Goal: Complete application form: Complete application form

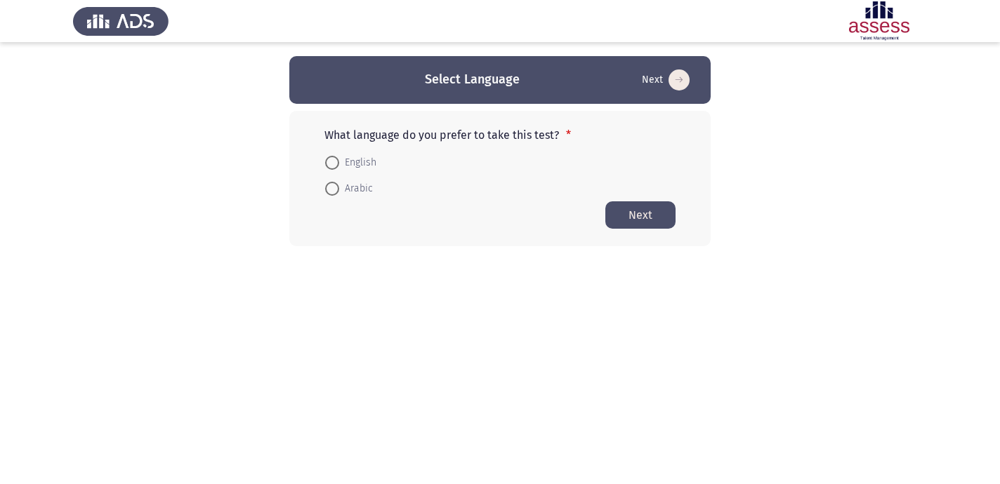
click at [374, 159] on span "English" at bounding box center [357, 162] width 37 height 17
click at [339, 159] on input "English" at bounding box center [332, 163] width 14 height 14
radio input "true"
click at [650, 214] on button "Next" at bounding box center [640, 214] width 70 height 27
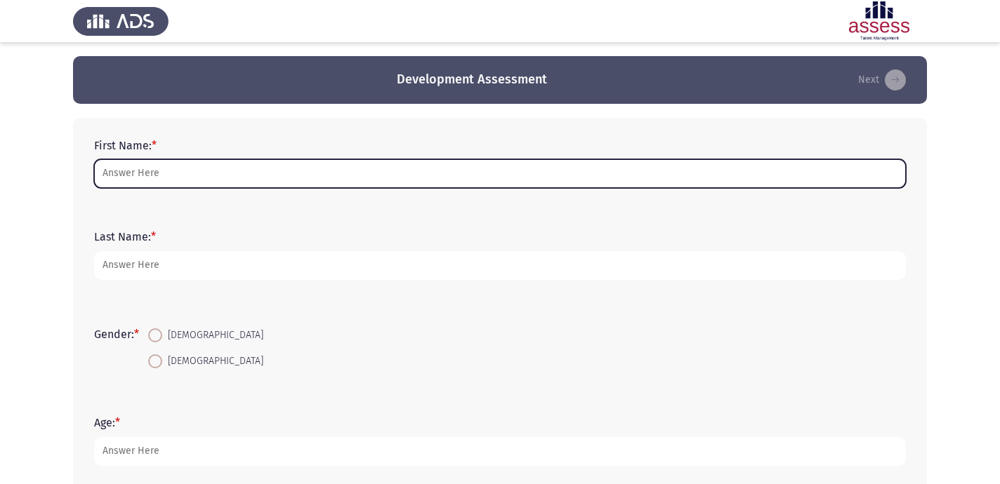
click at [213, 168] on input "First Name: *" at bounding box center [500, 173] width 812 height 29
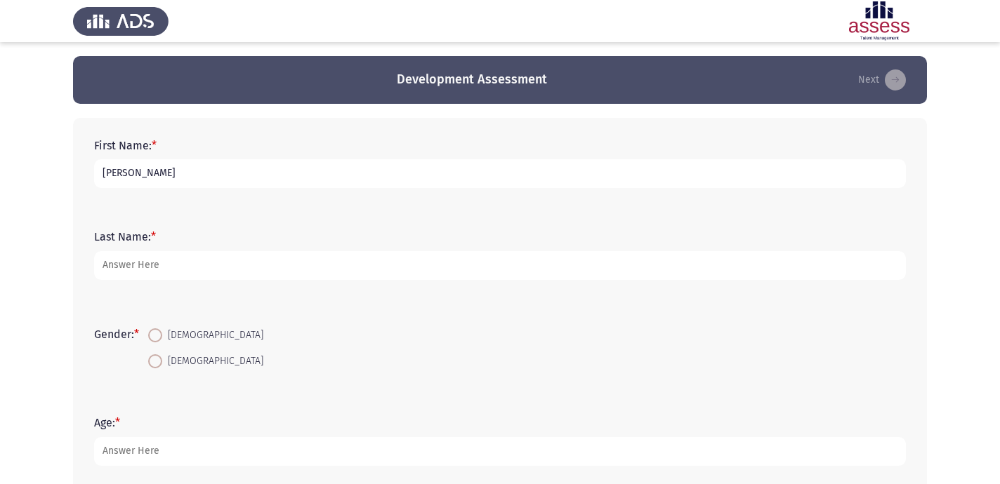
type input "[PERSON_NAME]"
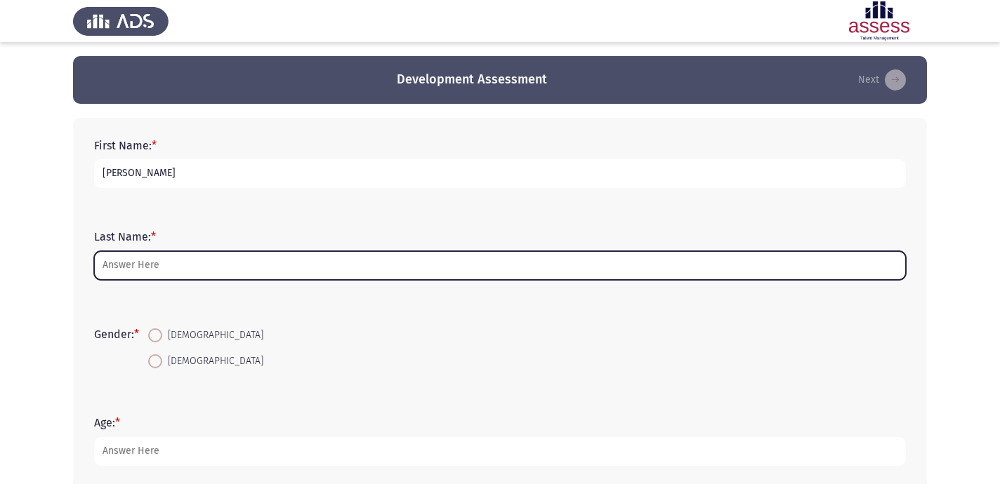
click at [136, 251] on input "Last Name: *" at bounding box center [500, 265] width 812 height 29
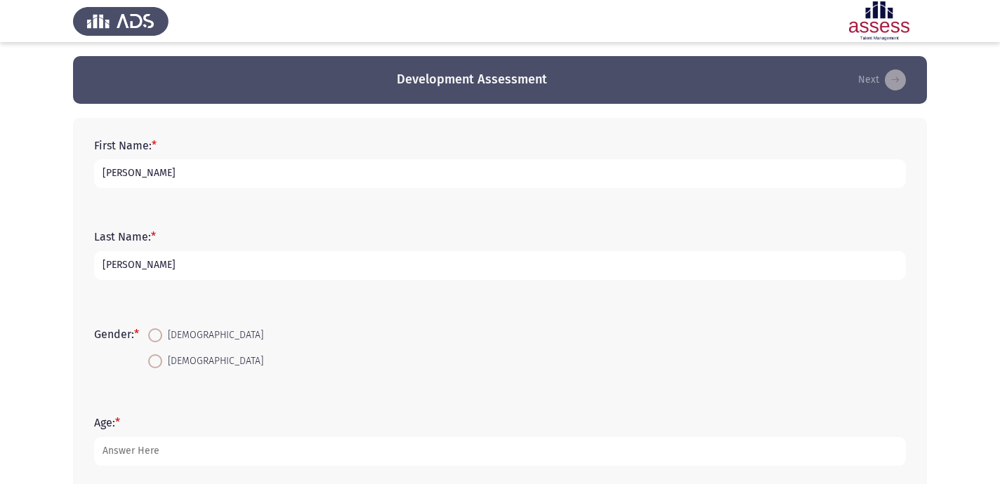
type input "[PERSON_NAME]"
click at [155, 333] on span at bounding box center [155, 336] width 14 height 14
click at [155, 333] on input "[DEMOGRAPHIC_DATA]" at bounding box center [155, 336] width 14 height 14
radio input "true"
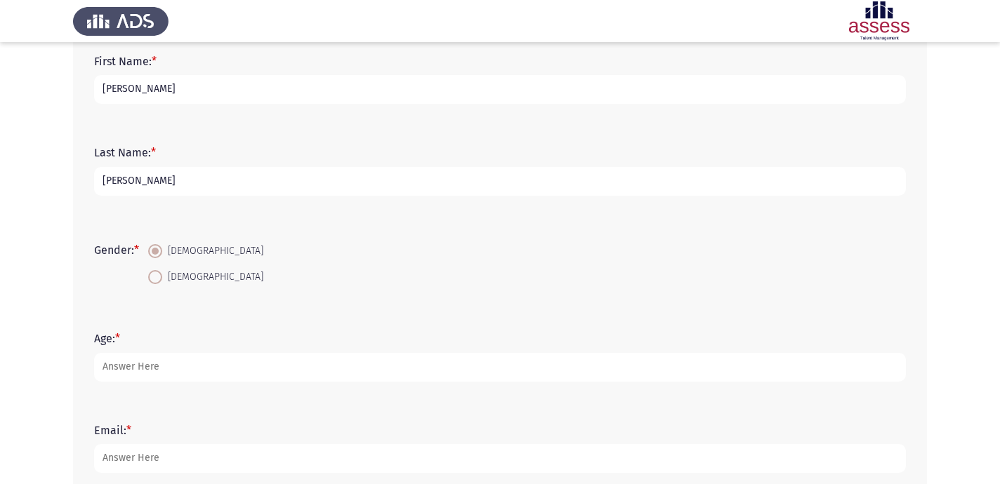
scroll to position [108, 0]
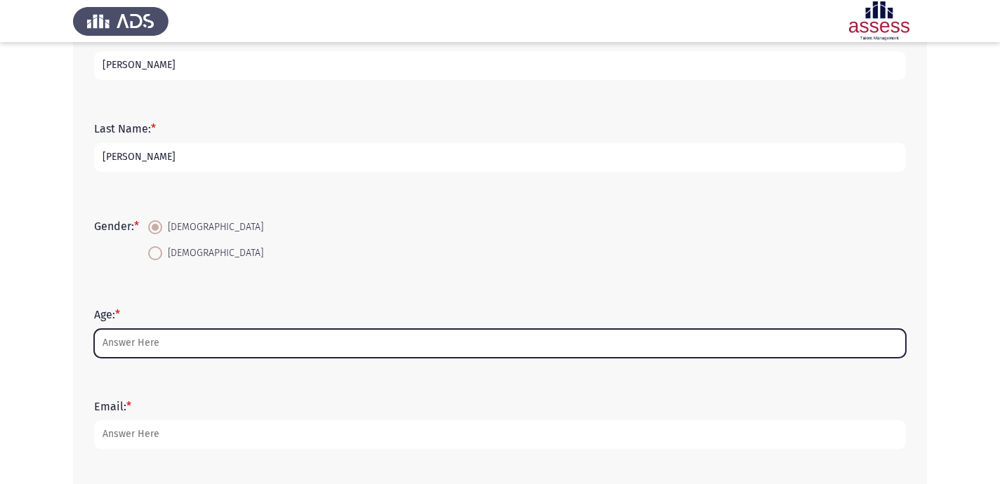
click at [161, 336] on input "Age: *" at bounding box center [500, 343] width 812 height 29
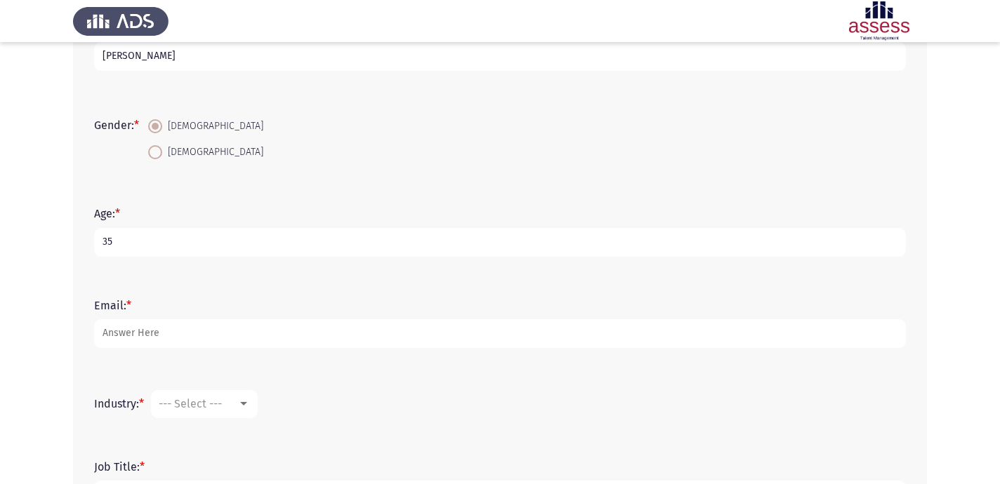
scroll to position [227, 0]
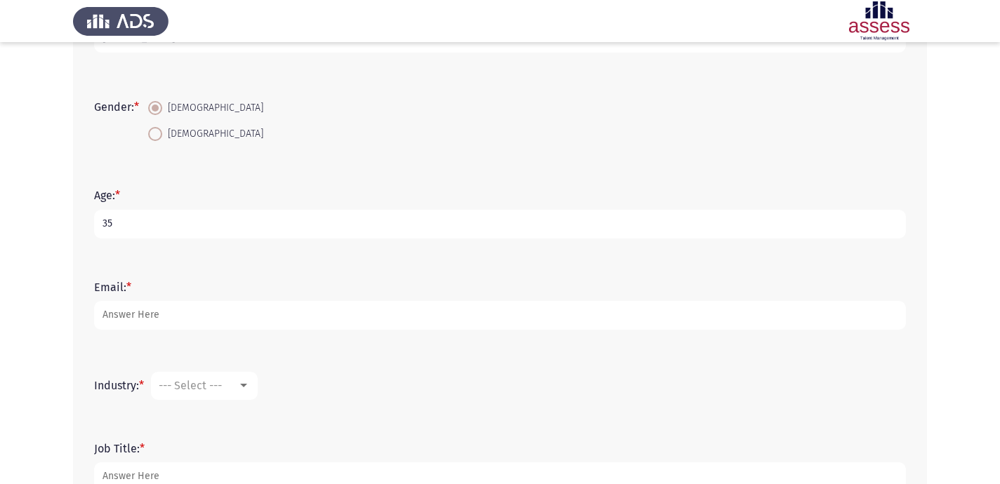
type input "35"
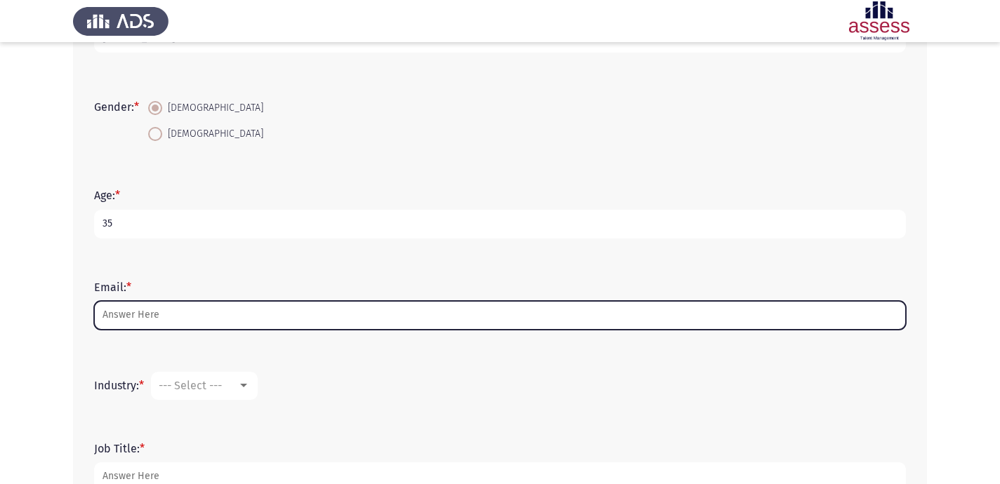
click at [213, 321] on input "Email: *" at bounding box center [500, 315] width 812 height 29
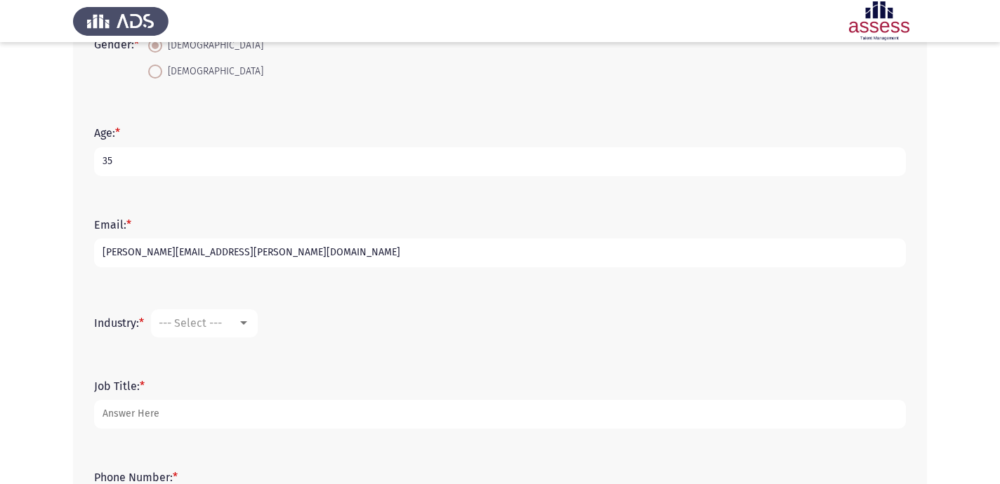
scroll to position [298, 0]
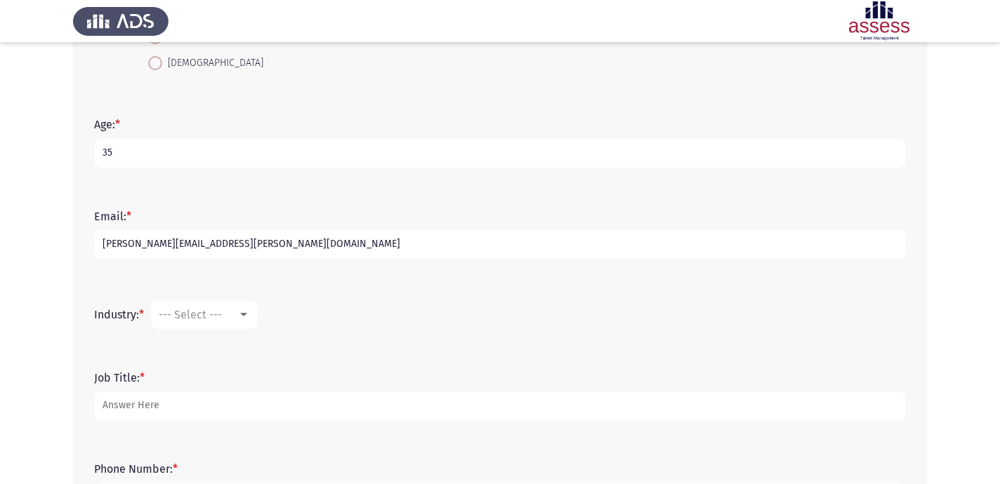
type input "[PERSON_NAME][EMAIL_ADDRESS][PERSON_NAME][DOMAIN_NAME]"
click at [228, 322] on div "--- Select ---" at bounding box center [198, 314] width 79 height 13
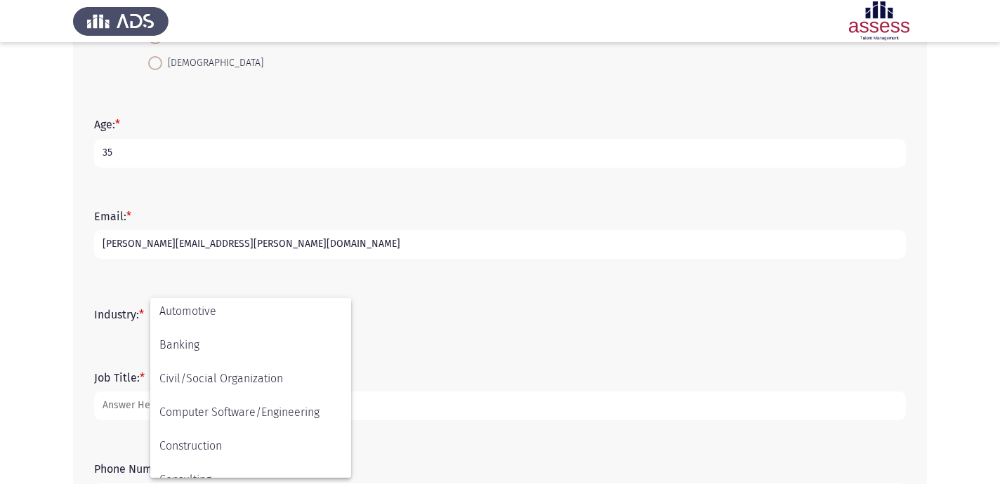
scroll to position [123, 0]
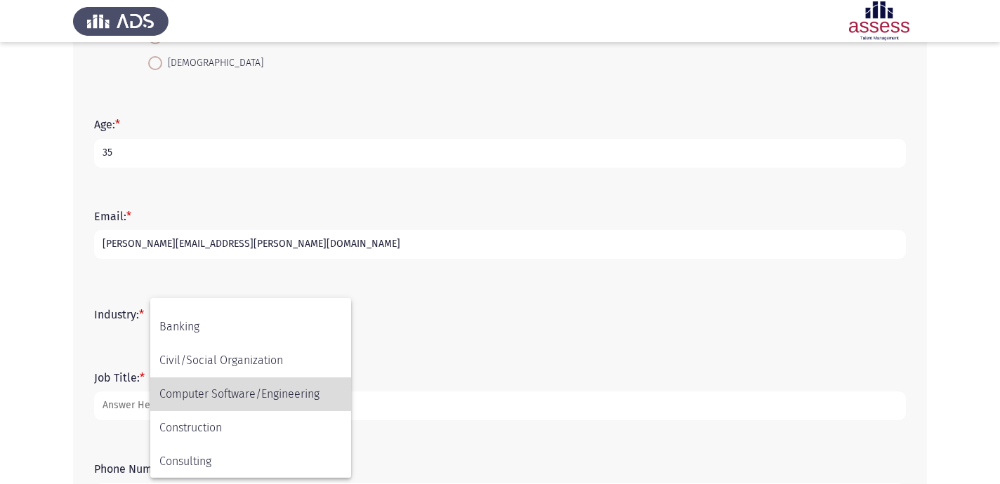
click at [242, 391] on span "Computer Software/Engineering" at bounding box center [250, 395] width 183 height 34
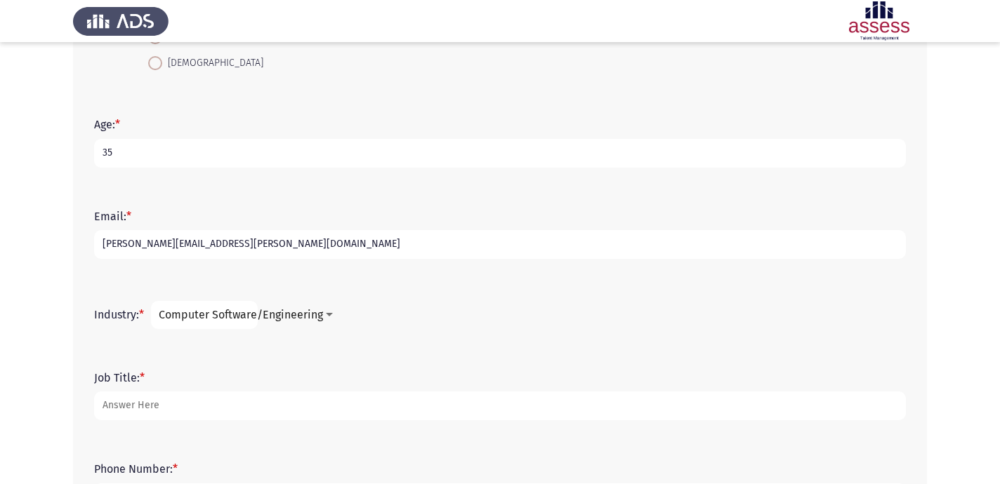
click at [175, 427] on div "Job Title: *" at bounding box center [500, 395] width 826 height 63
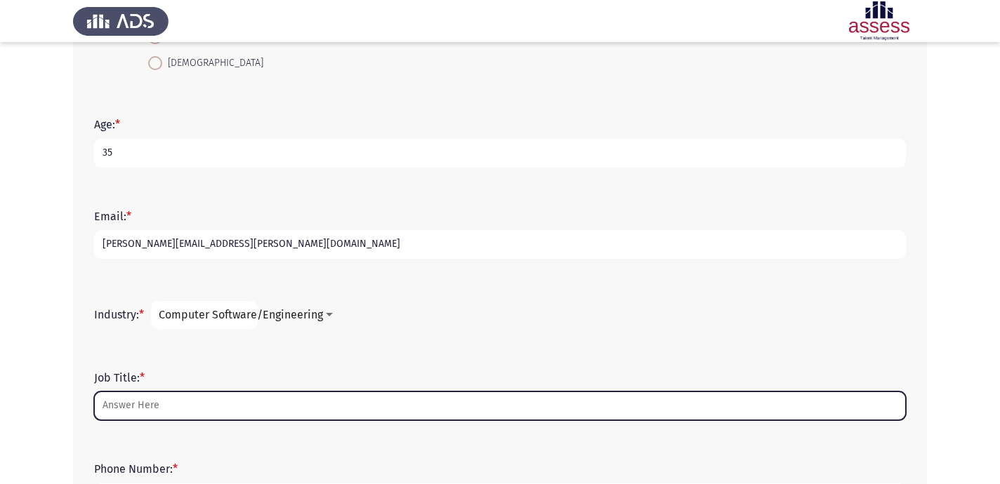
click at [180, 407] on input "Job Title: *" at bounding box center [500, 406] width 812 height 29
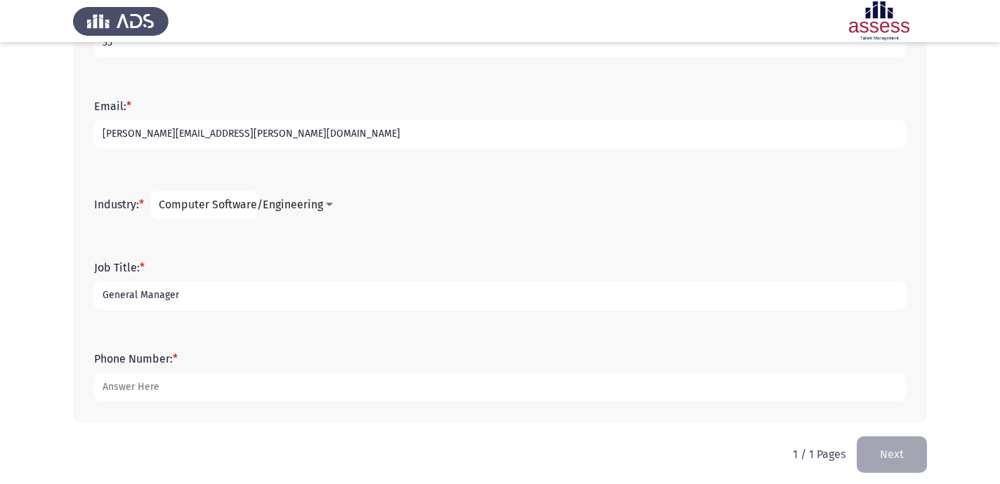
scroll to position [415, 0]
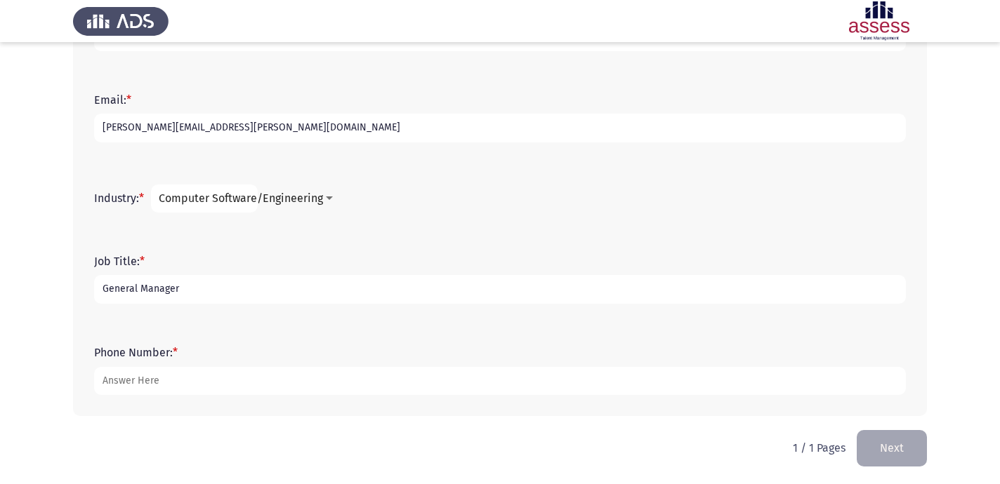
type input "General Manager"
click at [244, 366] on form "Phone Number: *" at bounding box center [500, 370] width 812 height 49
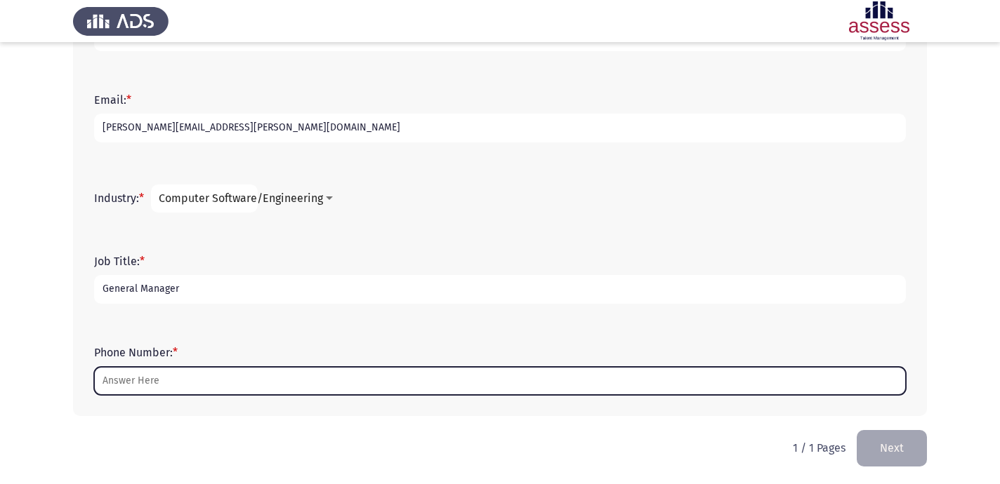
click at [245, 390] on input "Phone Number: *" at bounding box center [500, 381] width 812 height 29
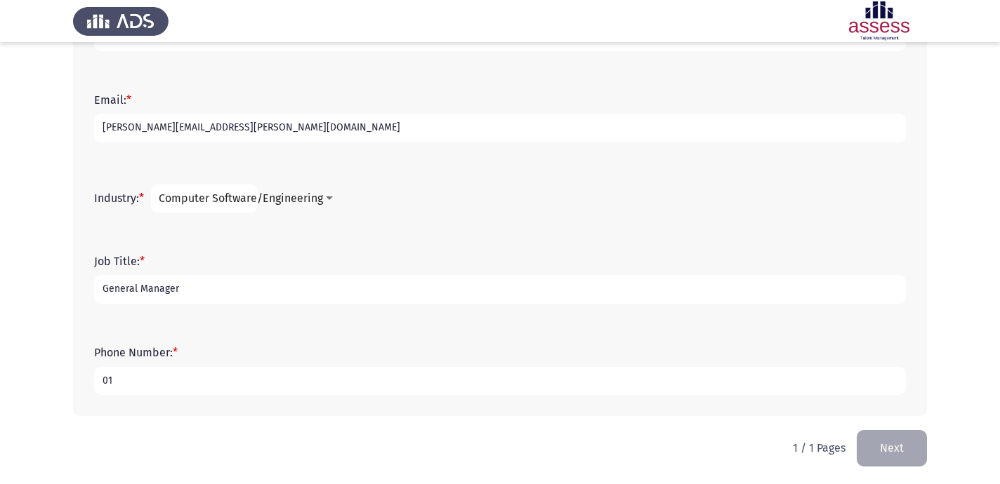
type input "0"
type input "201001432860"
click at [886, 440] on button "Next" at bounding box center [891, 448] width 70 height 36
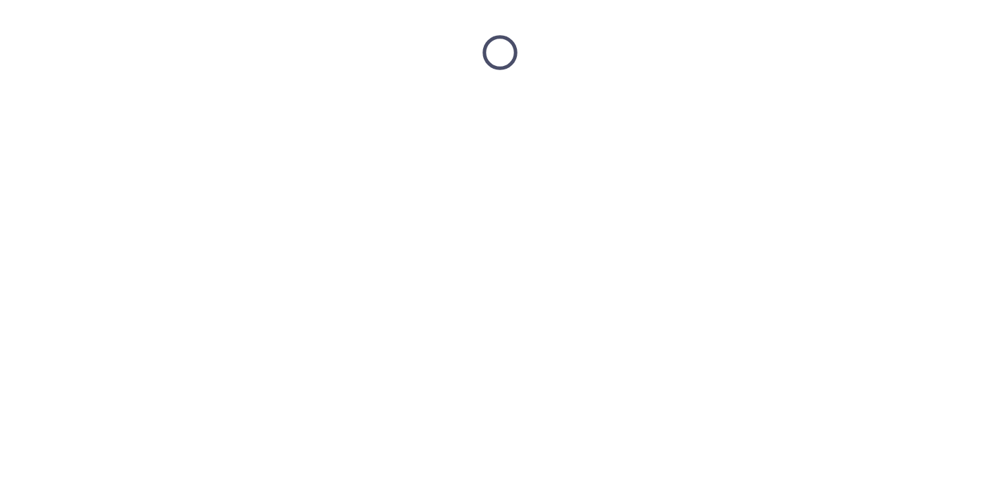
scroll to position [0, 0]
